Goal: Information Seeking & Learning: Learn about a topic

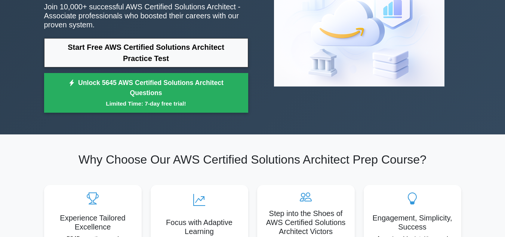
scroll to position [100, 0]
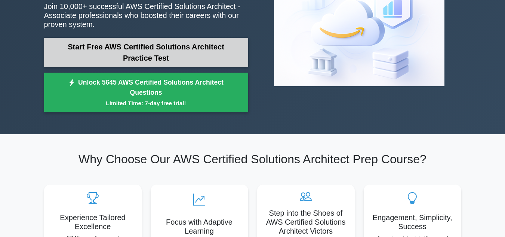
click at [165, 54] on link "Start Free AWS Certified Solutions Architect Practice Test" at bounding box center [146, 52] width 204 height 29
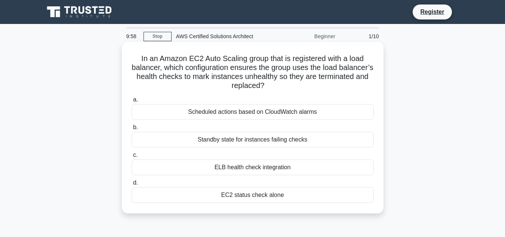
drag, startPoint x: 132, startPoint y: 56, endPoint x: 357, endPoint y: 207, distance: 270.2
click at [357, 207] on div "In an Amazon EC2 Auto Scaling group that is registered with a load balancer, wh…" at bounding box center [253, 127] width 256 height 165
copy div "In an Amazon EC2 Auto Scaling group that is registered with a load balancer, wh…"
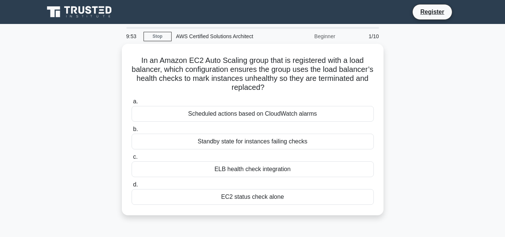
click at [74, 74] on div "In an Amazon EC2 Auto Scaling group that is registered with a load balancer, wh…" at bounding box center [253, 134] width 426 height 180
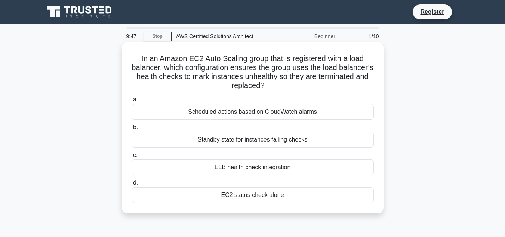
click at [180, 167] on div "ELB health check integration" at bounding box center [253, 167] width 242 height 16
click at [132, 157] on input "c. ELB health check integration" at bounding box center [132, 155] width 0 height 5
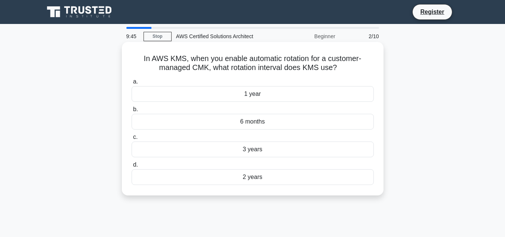
drag, startPoint x: 133, startPoint y: 53, endPoint x: 311, endPoint y: 184, distance: 220.3
click at [311, 184] on div "In AWS KMS, when you enable automatic rotation for a customer-managed CMK, what…" at bounding box center [253, 118] width 256 height 147
copy div "In AWS KMS, when you enable automatic rotation for a customer-managed CMK, what…"
click at [225, 95] on div "1 year" at bounding box center [253, 94] width 242 height 16
click at [132, 84] on input "a. 1 year" at bounding box center [132, 81] width 0 height 5
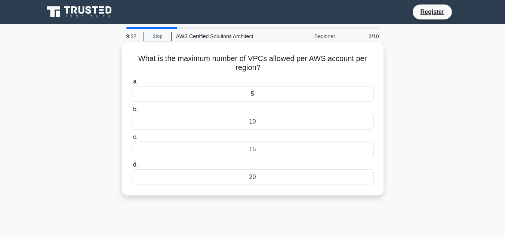
drag, startPoint x: 136, startPoint y: 58, endPoint x: 310, endPoint y: 191, distance: 218.9
click at [310, 191] on div "What is the maximum number of VPCs allowed per AWS account per region? .spinner…" at bounding box center [253, 118] width 256 height 147
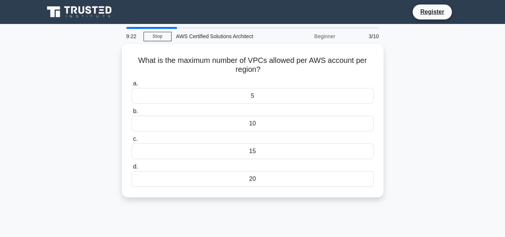
copy div "What is the maximum number of VPCs allowed per AWS account per region? .spinner…"
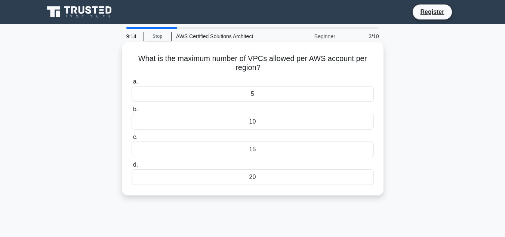
click at [249, 87] on div "5" at bounding box center [253, 94] width 242 height 16
click at [132, 84] on input "a. 5" at bounding box center [132, 81] width 0 height 5
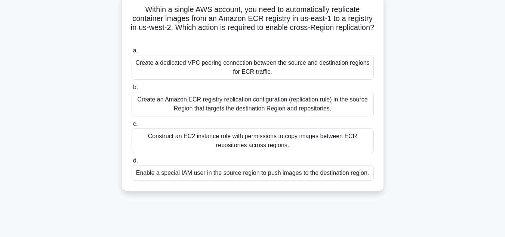
scroll to position [100, 0]
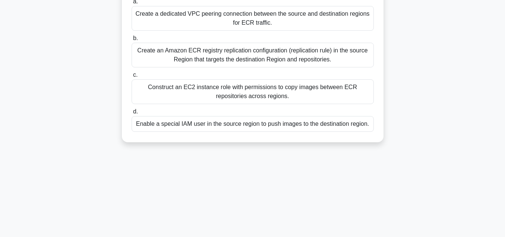
drag, startPoint x: 136, startPoint y: 54, endPoint x: 387, endPoint y: 133, distance: 263.4
click at [387, 133] on div "Within a single AWS account, you need to automatically replicate container imag…" at bounding box center [253, 47] width 426 height 207
copy div "Within a single AWS account, you need to automatically replicate container imag…"
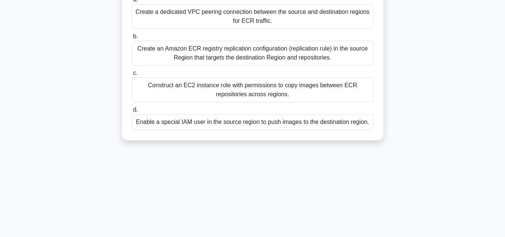
click at [139, 44] on div "Create an Amazon ECR registry replication configuration (replication rule) in t…" at bounding box center [253, 53] width 242 height 25
click at [132, 39] on input "b. Create an Amazon ECR registry replication configuration (replication rule) i…" at bounding box center [132, 36] width 0 height 5
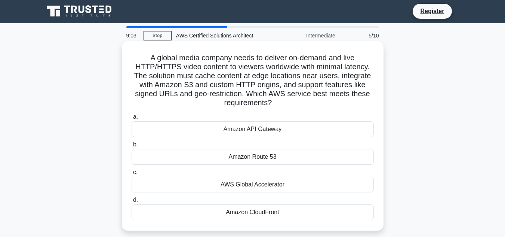
scroll to position [0, 0]
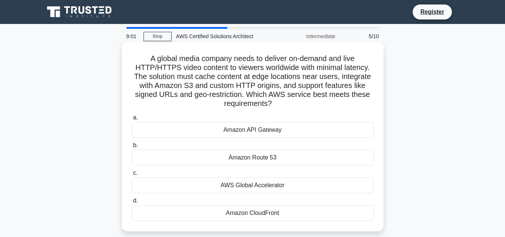
drag, startPoint x: 131, startPoint y: 50, endPoint x: 314, endPoint y: 215, distance: 246.9
click at [314, 215] on div "A global media company needs to deliver on-demand and live HTTP/HTTPS video con…" at bounding box center [253, 136] width 256 height 183
copy div "A global media company needs to deliver on-demand and live HTTP/HTTPS video con…"
click at [218, 215] on div "Amazon CloudFront" at bounding box center [253, 213] width 242 height 16
click at [132, 203] on input "d. Amazon CloudFront" at bounding box center [132, 200] width 0 height 5
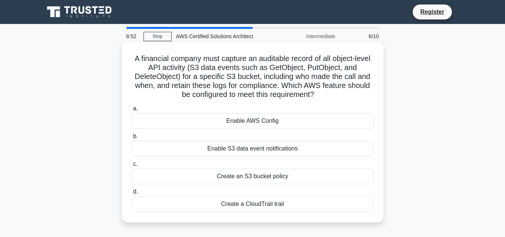
drag, startPoint x: 134, startPoint y: 61, endPoint x: 314, endPoint y: 218, distance: 238.7
click at [314, 218] on div "A financial company must capture an auditable record of all object-level API ac…" at bounding box center [253, 132] width 256 height 174
copy div "A financial company must capture an auditable record of all object-level API ac…"
click at [224, 205] on div "Create a CloudTrail trail" at bounding box center [253, 204] width 242 height 16
click at [132, 194] on input "d. Create a CloudTrail trail" at bounding box center [132, 191] width 0 height 5
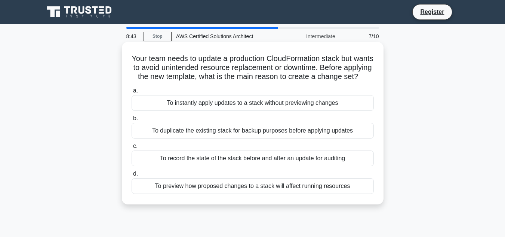
drag, startPoint x: 135, startPoint y: 56, endPoint x: 371, endPoint y: 208, distance: 281.3
click at [371, 201] on div "Your team needs to update a production CloudFormation stack but wants to avoid …" at bounding box center [253, 123] width 256 height 156
copy div "Your team needs to update a production CloudFormation stack but wants to avoid …"
click at [188, 194] on div "To preview how proposed changes to a stack will affect running resources" at bounding box center [253, 186] width 242 height 16
click at [132, 176] on input "d. To preview how proposed changes to a stack will affect running resources" at bounding box center [132, 173] width 0 height 5
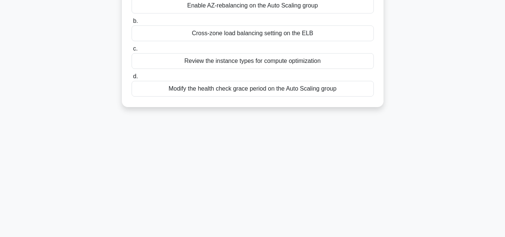
scroll to position [167, 0]
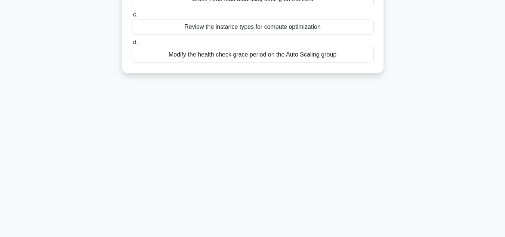
drag, startPoint x: 125, startPoint y: 52, endPoint x: 364, endPoint y: 62, distance: 239.9
copy div "An Auto Scaling group of EC2 instances is registered to a Network Load Balancer…"
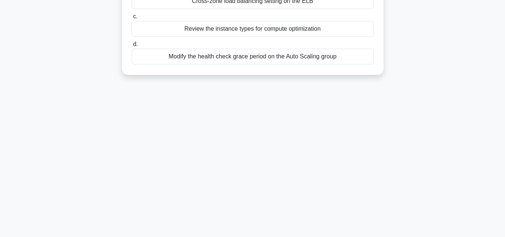
scroll to position [0, 0]
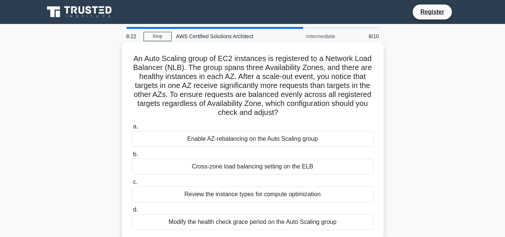
click at [199, 170] on div "Cross-zone load balancing setting on the ELB" at bounding box center [253, 167] width 242 height 16
click at [132, 157] on input "b. Cross-zone load balancing setting on the ELB" at bounding box center [132, 154] width 0 height 5
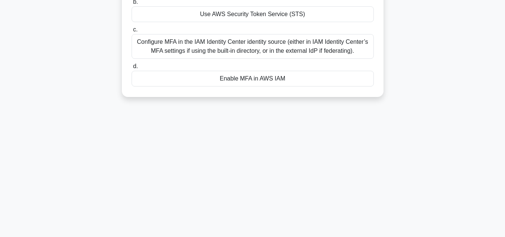
scroll to position [167, 0]
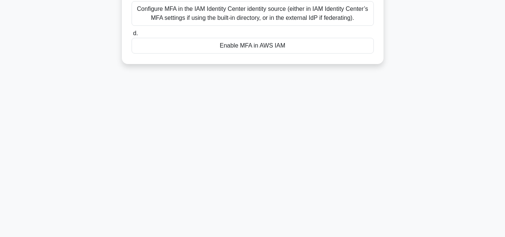
drag, startPoint x: 132, startPoint y: 57, endPoint x: 316, endPoint y: 60, distance: 184.3
copy div "You are a Solutions Architect using AWS IAM Identity Center (formerly AWS Singl…"
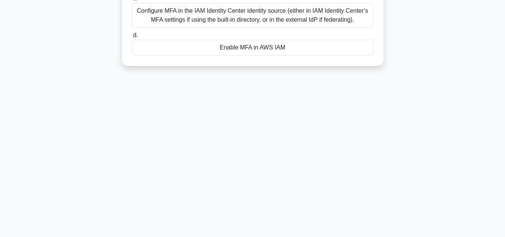
scroll to position [67, 0]
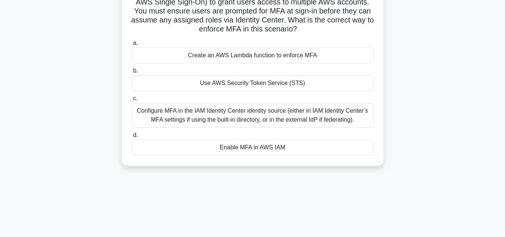
click at [73, 129] on div "You are a Solutions Architect using AWS IAM Identity Center (formerly AWS Singl…" at bounding box center [253, 75] width 426 height 198
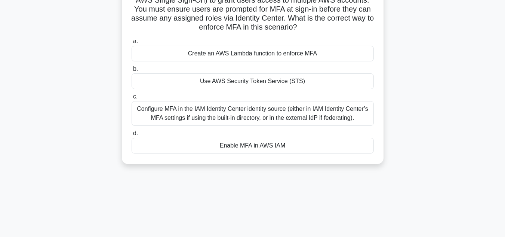
click at [170, 105] on div "Configure MFA in the IAM Identity Center identity source (either in IAM Identit…" at bounding box center [253, 113] width 242 height 25
click at [132, 99] on input "c. Configure MFA in the IAM Identity Center identity source (either in IAM Iden…" at bounding box center [132, 96] width 0 height 5
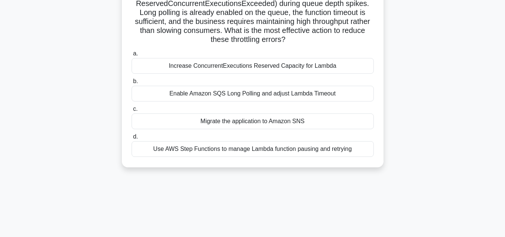
scroll to position [163, 0]
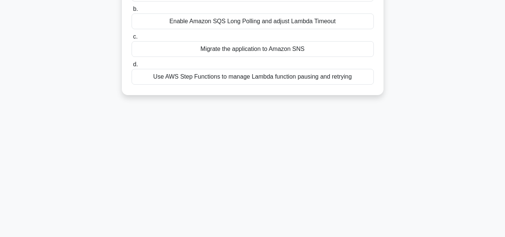
drag, startPoint x: 131, startPoint y: 57, endPoint x: 382, endPoint y: 81, distance: 252.4
copy div "An application sends messages to an Amazon SQS standard queue that triggers an …"
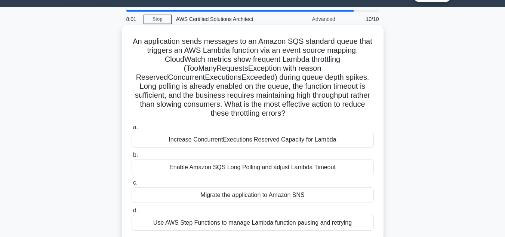
scroll to position [13, 0]
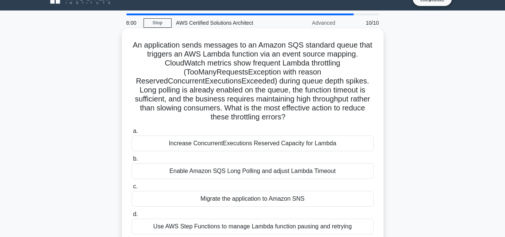
click at [172, 141] on div "Increase ConcurrentExecutions Reserved Capacity for Lambda" at bounding box center [253, 143] width 242 height 16
click at [132, 133] on input "a. Increase ConcurrentExecutions Reserved Capacity for Lambda" at bounding box center [132, 131] width 0 height 5
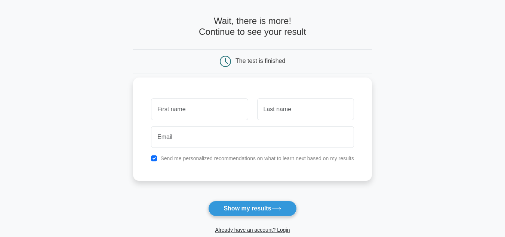
scroll to position [50, 0]
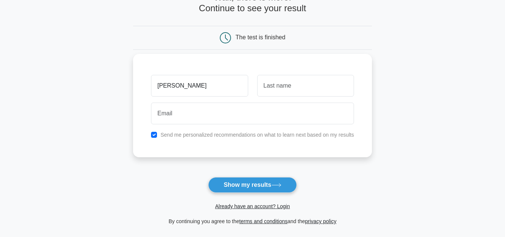
type input "Ravichandra"
type input "V"
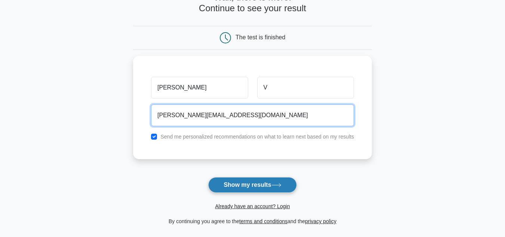
type input "ravichandra.devops1993@gmail.com"
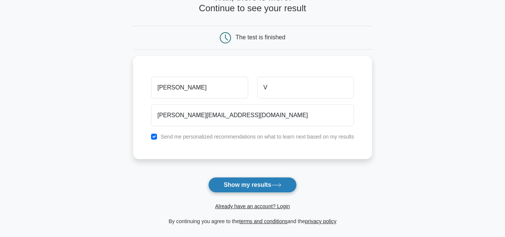
click at [233, 187] on button "Show my results" at bounding box center [252, 185] width 88 height 16
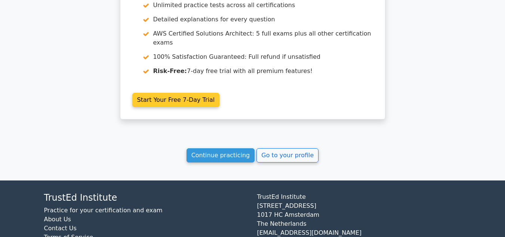
scroll to position [1332, 0]
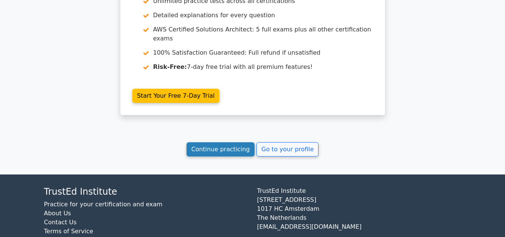
click at [238, 142] on link "Continue practicing" at bounding box center [221, 149] width 68 height 14
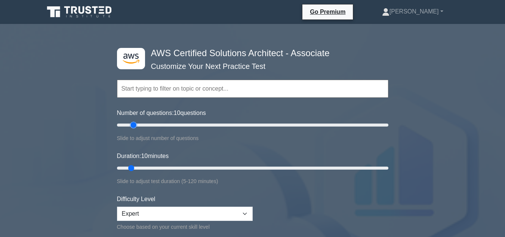
drag, startPoint x: 129, startPoint y: 124, endPoint x: 151, endPoint y: 135, distance: 24.8
click at [133, 129] on input "Number of questions: 10 questions" at bounding box center [252, 124] width 271 height 9
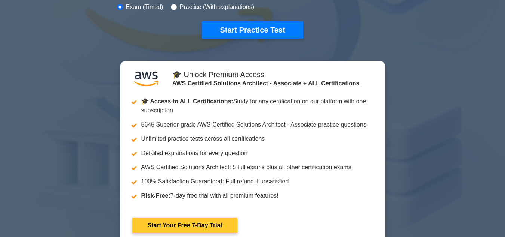
scroll to position [150, 0]
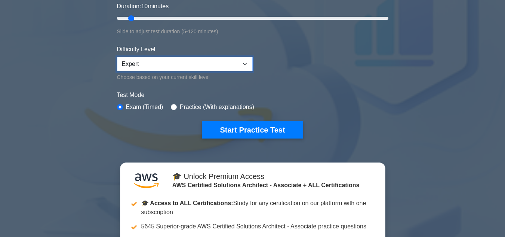
click at [152, 67] on select "Beginner Intermediate Expert" at bounding box center [185, 64] width 136 height 14
click at [117, 57] on select "Beginner Intermediate Expert" at bounding box center [185, 64] width 136 height 14
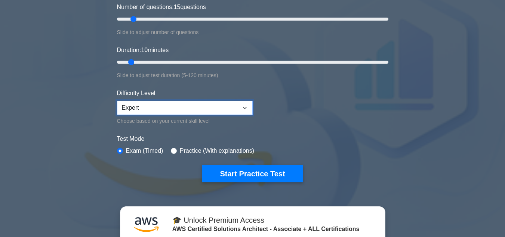
scroll to position [50, 0]
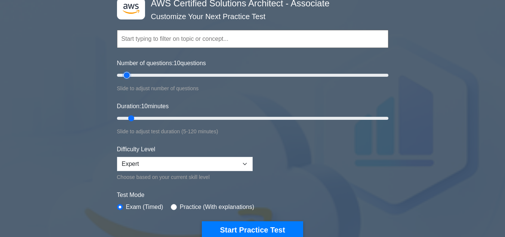
type input "10"
click at [129, 74] on input "Number of questions: 10 questions" at bounding box center [252, 75] width 271 height 9
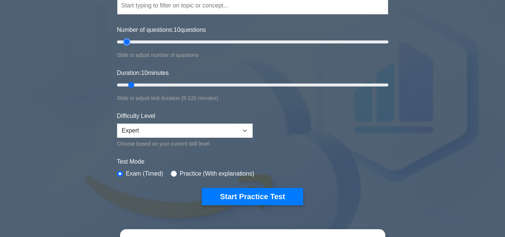
scroll to position [100, 0]
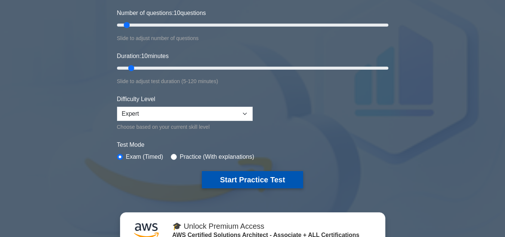
click at [251, 185] on button "Start Practice Test" at bounding box center [252, 179] width 101 height 17
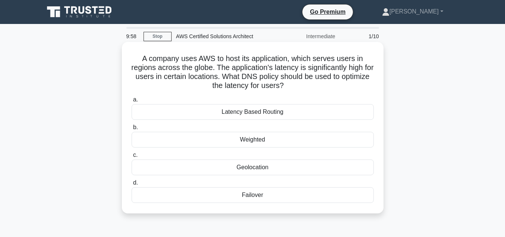
drag, startPoint x: 202, startPoint y: 107, endPoint x: 298, endPoint y: 195, distance: 130.4
click at [298, 195] on div "A company uses AWS to host its application, which serves users in regions acros…" at bounding box center [253, 127] width 256 height 165
copy div "A company uses AWS to host its application, which serves users in regions acros…"
click at [212, 112] on div "Latency Based Routing" at bounding box center [253, 112] width 242 height 16
click at [132, 102] on input "a. Latency Based Routing" at bounding box center [132, 99] width 0 height 5
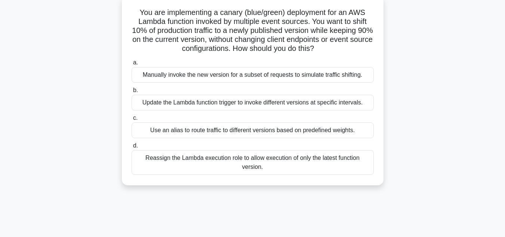
scroll to position [138, 0]
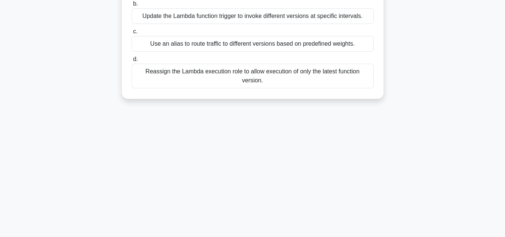
drag, startPoint x: 125, startPoint y: 52, endPoint x: 373, endPoint y: 236, distance: 309.4
click at [373, 236] on div "9:50 Stop AWS Certified Solutions Architect Intermediate 2/10 You are implement…" at bounding box center [253, 79] width 426 height 374
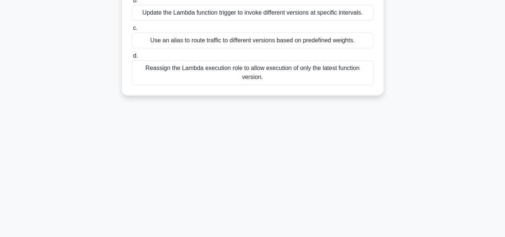
copy div "You are implementing a canary (blue/green) deployment for an AWS Lambda functio…"
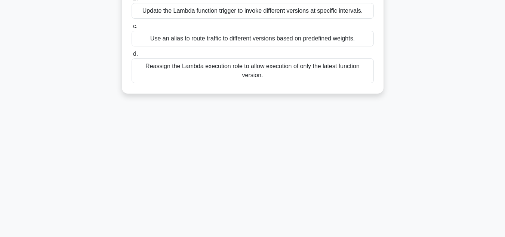
click at [156, 40] on div "Use an alias to route traffic to different versions based on predefined weights." at bounding box center [253, 39] width 242 height 16
click at [132, 29] on input "c. Use an alias to route traffic to different versions based on predefined weig…" at bounding box center [132, 26] width 0 height 5
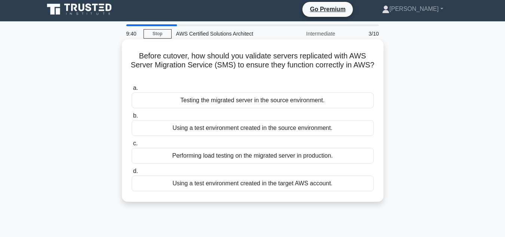
scroll to position [0, 0]
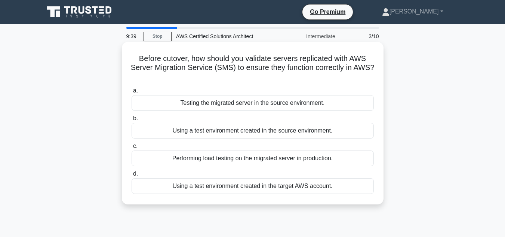
drag, startPoint x: 134, startPoint y: 53, endPoint x: 354, endPoint y: 203, distance: 266.2
click at [354, 203] on div "Before cutover, how should you validate servers replicated with AWS Server Migr…" at bounding box center [253, 123] width 262 height 162
copy div "Before cutover, how should you validate servers replicated with AWS Server Migr…"
click at [169, 185] on div "Using a test environment created in the target AWS account." at bounding box center [253, 186] width 242 height 16
click at [132, 176] on input "d. Using a test environment created in the target AWS account." at bounding box center [132, 173] width 0 height 5
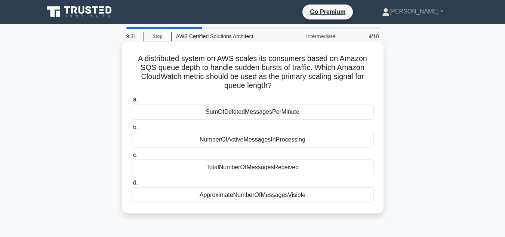
drag, startPoint x: 155, startPoint y: 72, endPoint x: 323, endPoint y: 195, distance: 208.0
click at [323, 195] on div "A distributed system on AWS scales its consumers based on Amazon SQS queue dept…" at bounding box center [253, 127] width 256 height 165
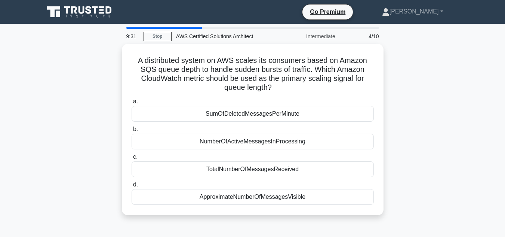
copy div "A distributed system on AWS scales its consumers based on Amazon SQS queue dept…"
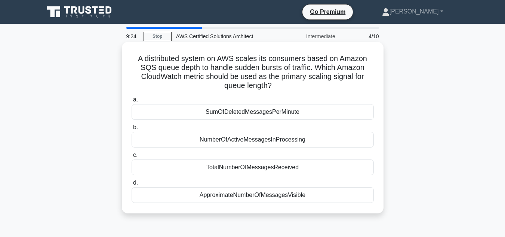
click at [202, 196] on div "ApproximateNumberOfMessagesVisible" at bounding box center [253, 195] width 242 height 16
click at [132, 185] on input "d. ApproximateNumberOfMessagesVisible" at bounding box center [132, 182] width 0 height 5
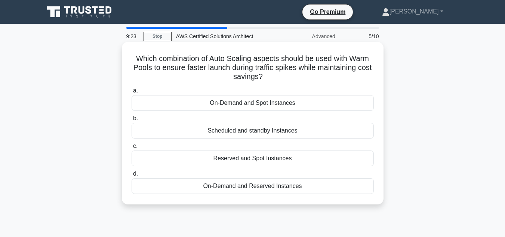
click at [139, 58] on h5 "Which combination of Auto Scaling aspects should be used with Warm Pools to ens…" at bounding box center [253, 68] width 244 height 28
drag, startPoint x: 133, startPoint y: 56, endPoint x: 360, endPoint y: 182, distance: 259.2
click at [360, 182] on div "Which combination of Auto Scaling aspects should be used with Warm Pools to ens…" at bounding box center [253, 123] width 256 height 156
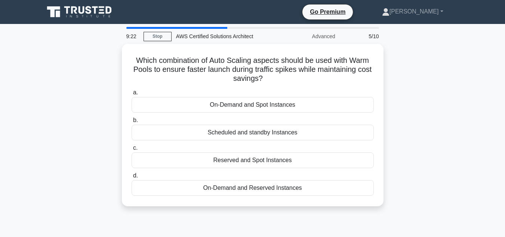
copy div "Which combination of Auto Scaling aspects should be used with Warm Pools to ens…"
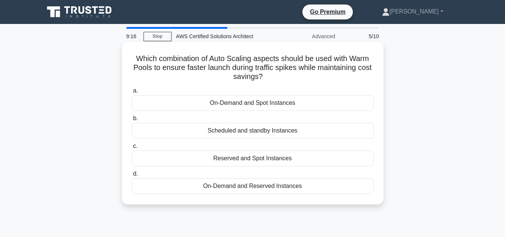
click at [161, 119] on label "b. Scheduled and standby Instances" at bounding box center [253, 126] width 242 height 25
click at [132, 119] on input "b. Scheduled and standby Instances" at bounding box center [132, 118] width 0 height 5
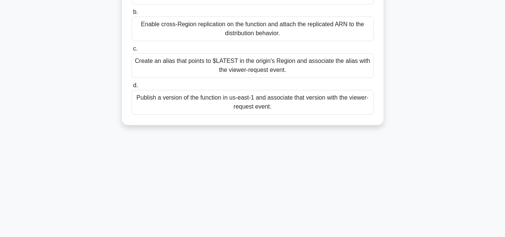
drag, startPoint x: 128, startPoint y: 56, endPoint x: 329, endPoint y: 234, distance: 268.0
click at [329, 234] on div "9:13 Stop AWS Certified Solutions Architect Advanced 6/10 To attach a Lambda@Ed…" at bounding box center [253, 88] width 426 height 374
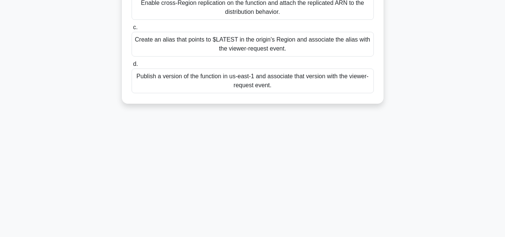
copy div "To attach a Lambda@Edge function that rewrites URLs at the viewer-request event…"
click at [170, 87] on div "Publish a version of the function in us-east-1 and associate that version with …" at bounding box center [253, 80] width 242 height 25
click at [132, 67] on input "d. Publish a version of the function in us-east-1 and associate that version wi…" at bounding box center [132, 64] width 0 height 5
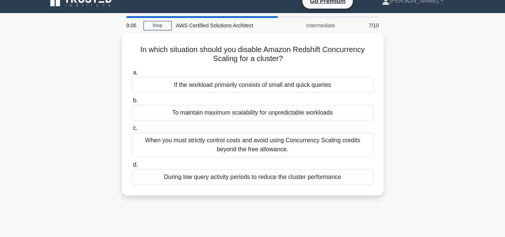
scroll to position [0, 0]
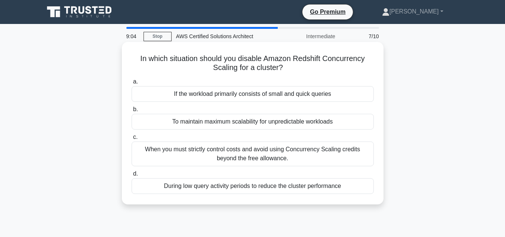
drag, startPoint x: 138, startPoint y: 58, endPoint x: 352, endPoint y: 188, distance: 250.8
click at [352, 188] on div "In which situation should you disable Amazon Redshift Concurrency Scaling for a…" at bounding box center [253, 123] width 256 height 156
copy div "In which situation should you disable Amazon Redshift Concurrency Scaling for a…"
click at [148, 148] on div "When you must strictly control costs and avoid using Concurrency Scaling credit…" at bounding box center [253, 153] width 242 height 25
click at [132, 139] on input "c. When you must strictly control costs and avoid using Concurrency Scaling cre…" at bounding box center [132, 137] width 0 height 5
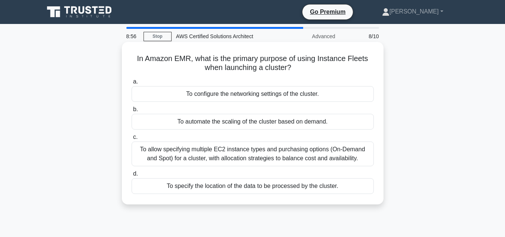
drag, startPoint x: 129, startPoint y: 60, endPoint x: 354, endPoint y: 188, distance: 258.4
click at [354, 188] on div "In Amazon EMR, what is the primary purpose of using Instance Fleets when launch…" at bounding box center [253, 123] width 256 height 156
copy div "In Amazon EMR, what is the primary purpose of using Instance Fleets when launch…"
click at [154, 152] on div "To allow specifying multiple EC2 instance types and purchasing options (On-Dema…" at bounding box center [253, 153] width 242 height 25
click at [132, 139] on input "c. To allow specifying multiple EC2 instance types and purchasing options (On-D…" at bounding box center [132, 137] width 0 height 5
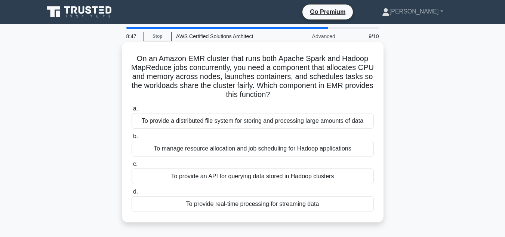
drag, startPoint x: 129, startPoint y: 58, endPoint x: 333, endPoint y: 207, distance: 253.4
click at [333, 207] on div "On an Amazon EMR cluster that runs both Apache Spark and Hadoop MapReduce jobs …" at bounding box center [253, 132] width 256 height 174
copy div "On an Amazon EMR cluster that runs both Apache Spark and Hadoop MapReduce jobs …"
click at [159, 148] on div "To manage resource allocation and job scheduling for Hadoop applications" at bounding box center [253, 149] width 242 height 16
click at [132, 139] on input "b. To manage resource allocation and job scheduling for Hadoop applications" at bounding box center [132, 136] width 0 height 5
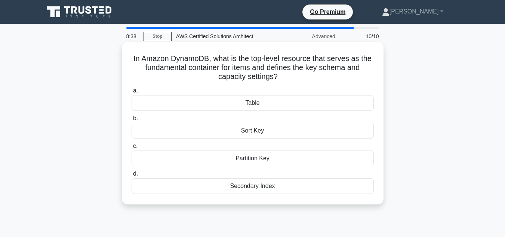
drag, startPoint x: 128, startPoint y: 57, endPoint x: 299, endPoint y: 192, distance: 217.8
click at [299, 192] on div "In Amazon DynamoDB, what is the top-level resource that serves as the fundament…" at bounding box center [253, 123] width 256 height 156
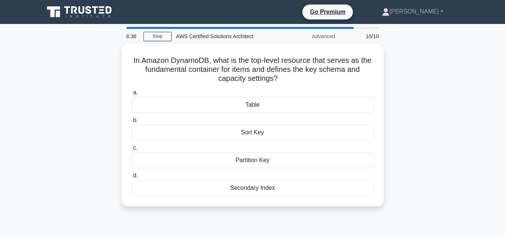
copy div "In Amazon DynamoDB, what is the top-level resource that serves as the fundament…"
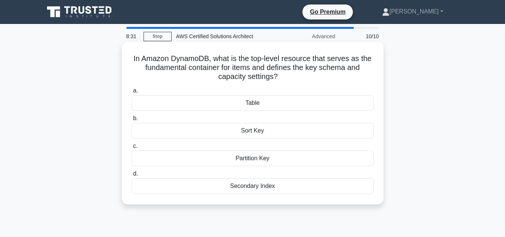
click at [159, 104] on div "Table" at bounding box center [253, 103] width 242 height 16
click at [132, 93] on input "a. Table" at bounding box center [132, 90] width 0 height 5
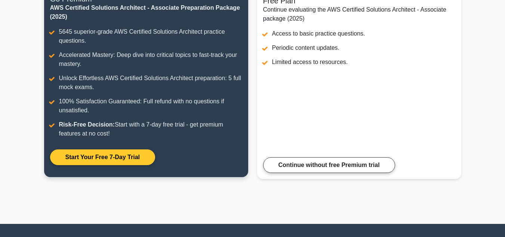
scroll to position [82, 0]
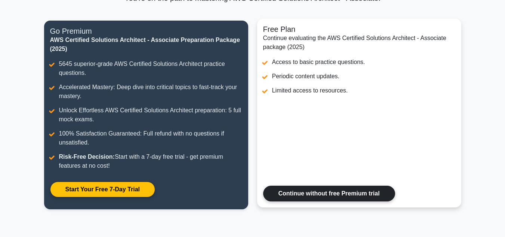
click at [295, 191] on link "Continue without free Premium trial" at bounding box center [329, 193] width 132 height 16
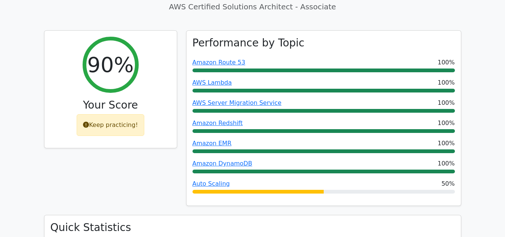
scroll to position [299, 0]
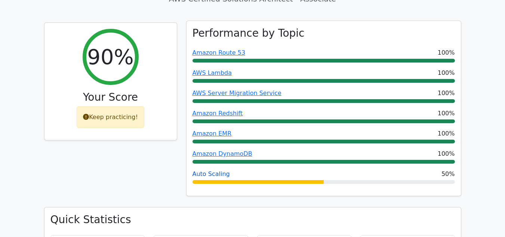
click at [221, 170] on link "Auto Scaling" at bounding box center [211, 173] width 37 height 7
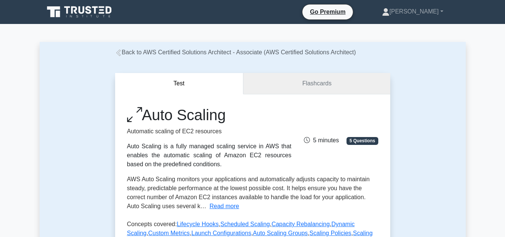
click at [308, 76] on link "Flashcards" at bounding box center [316, 83] width 147 height 21
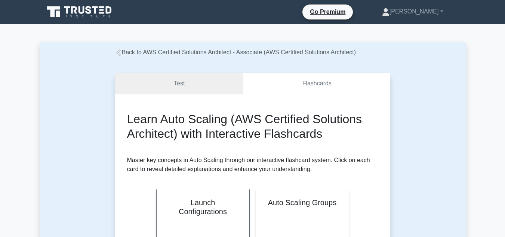
click at [181, 80] on link "Test" at bounding box center [179, 83] width 129 height 21
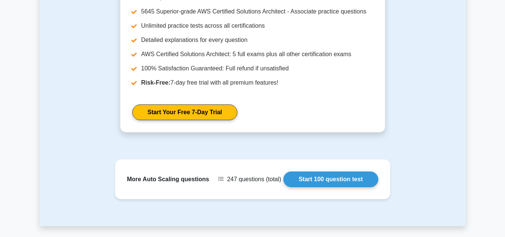
scroll to position [928, 0]
